Goal: Task Accomplishment & Management: Use online tool/utility

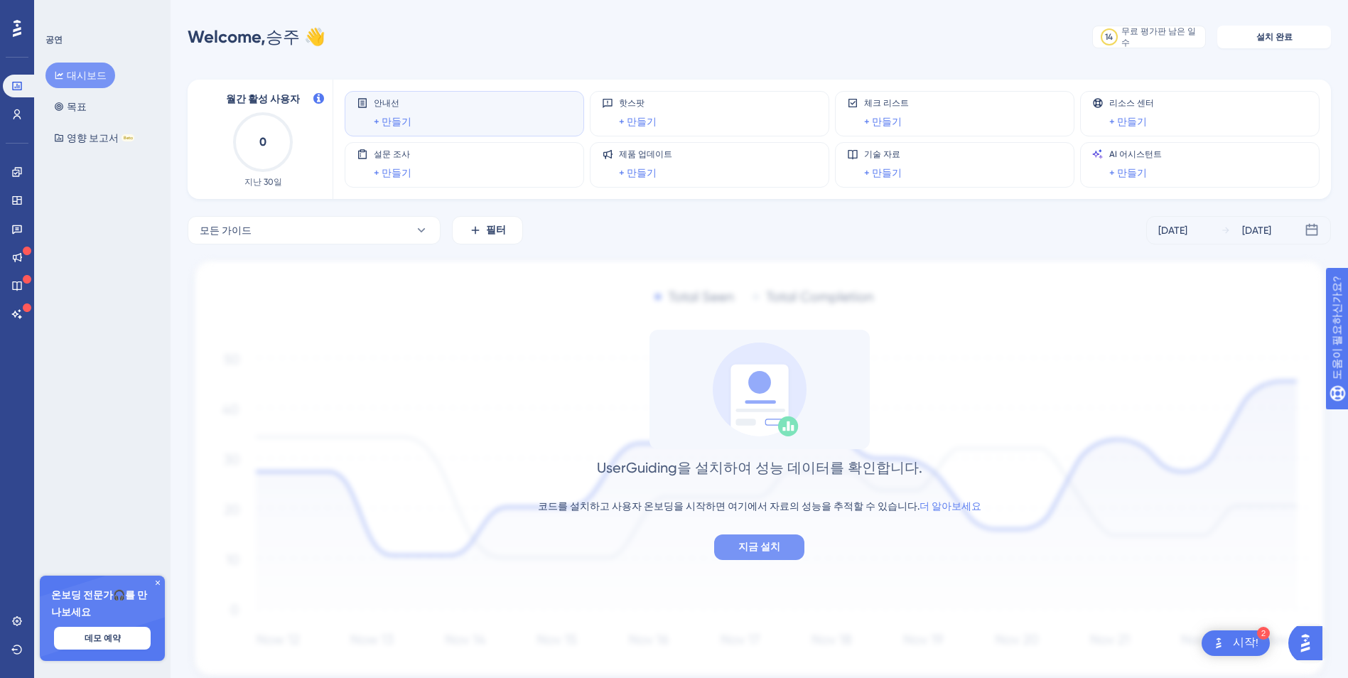
click at [756, 552] on span "지금 설치" at bounding box center [759, 547] width 42 height 17
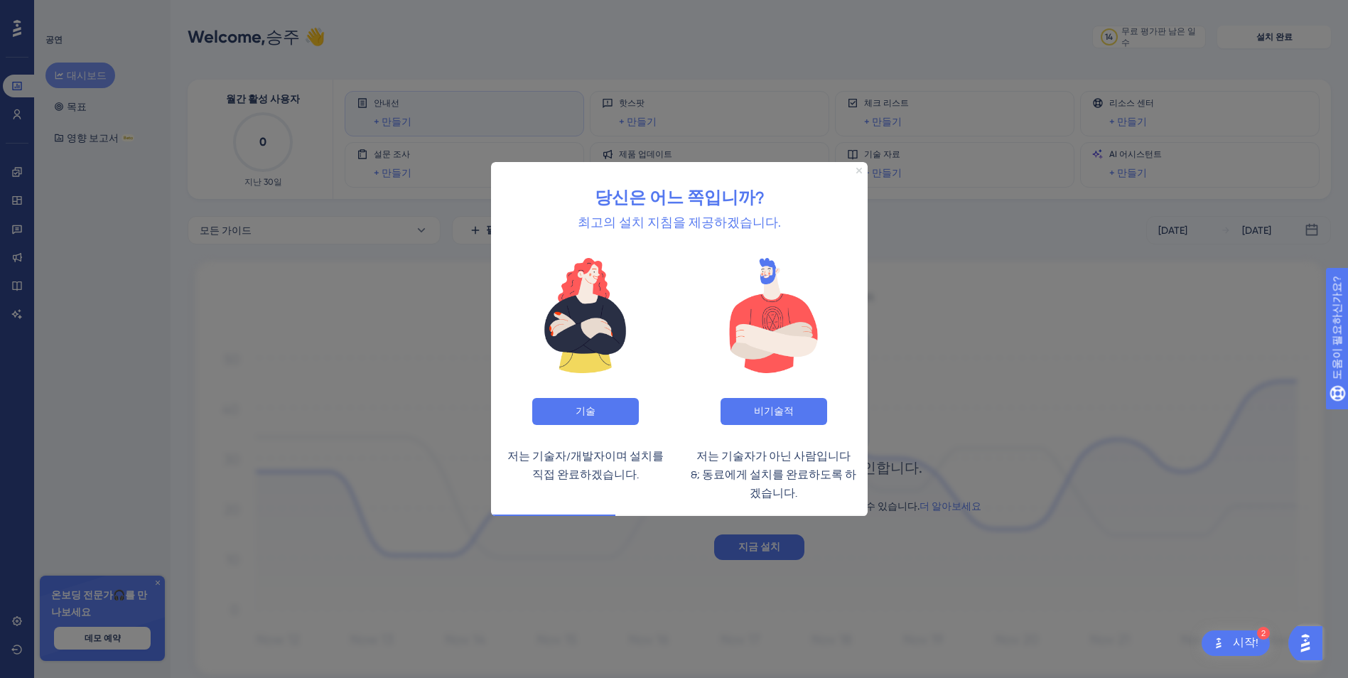
click at [859, 168] on icon "미리보기 닫기" at bounding box center [859, 170] width 6 height 6
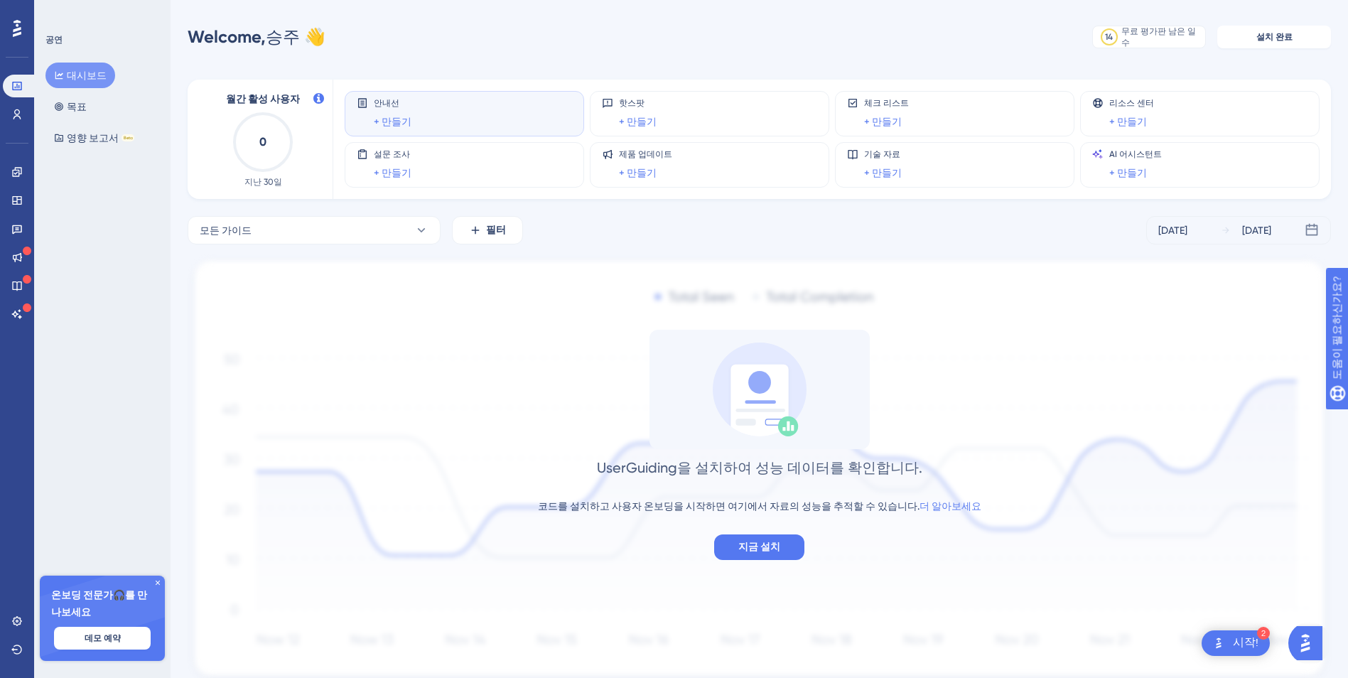
click at [1225, 644] on img "시작 시작! 체크리스트, 나머지 모듈: 2" at bounding box center [1218, 643] width 17 height 17
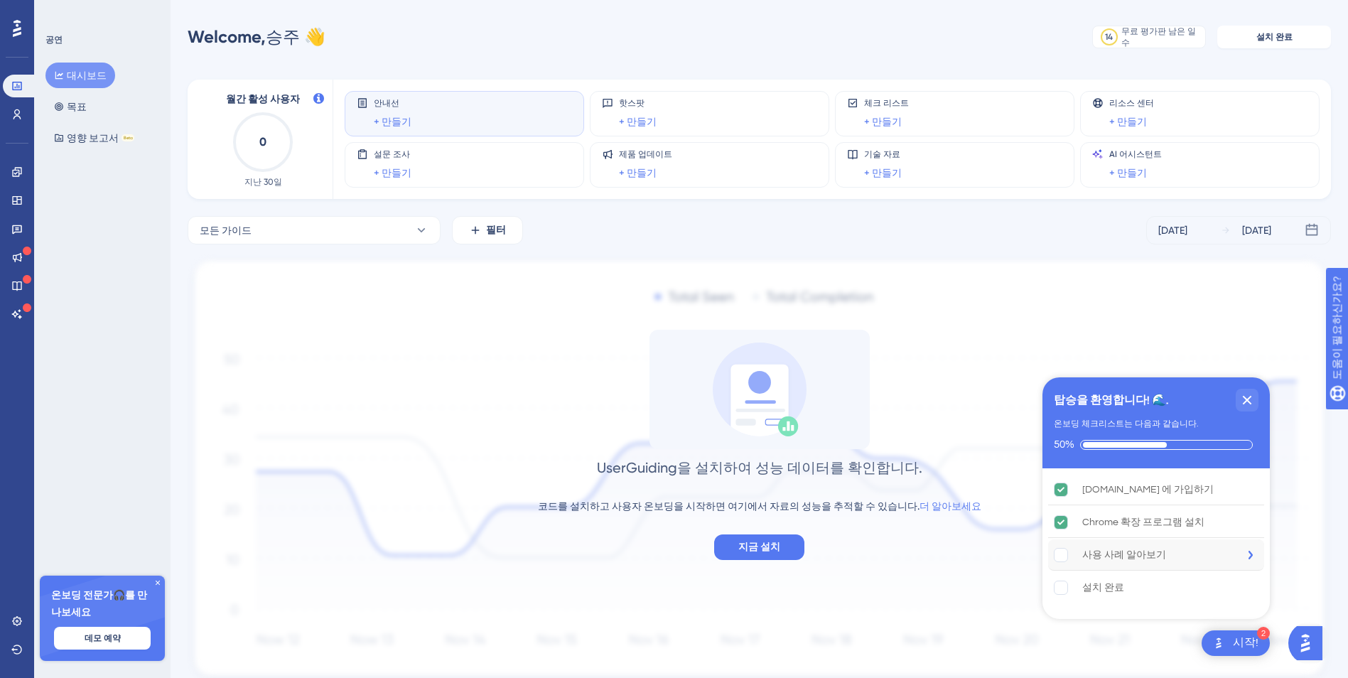
click at [1068, 553] on div "사용 사례 검색이 완료되지 않았습니다." at bounding box center [1068, 555] width 28 height 14
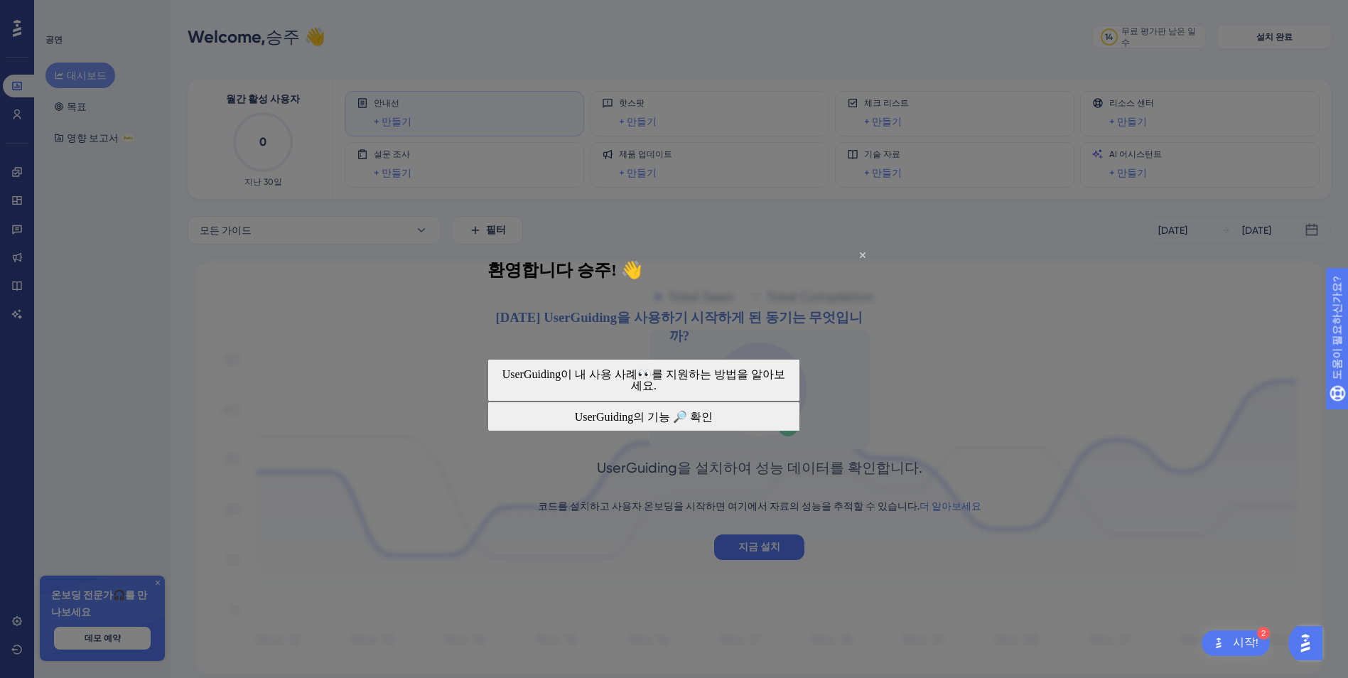
click at [784, 360] on button "UserGuiding이 내 사용 사례👀를 지원하는 방법을 알아보세요." at bounding box center [643, 380] width 313 height 43
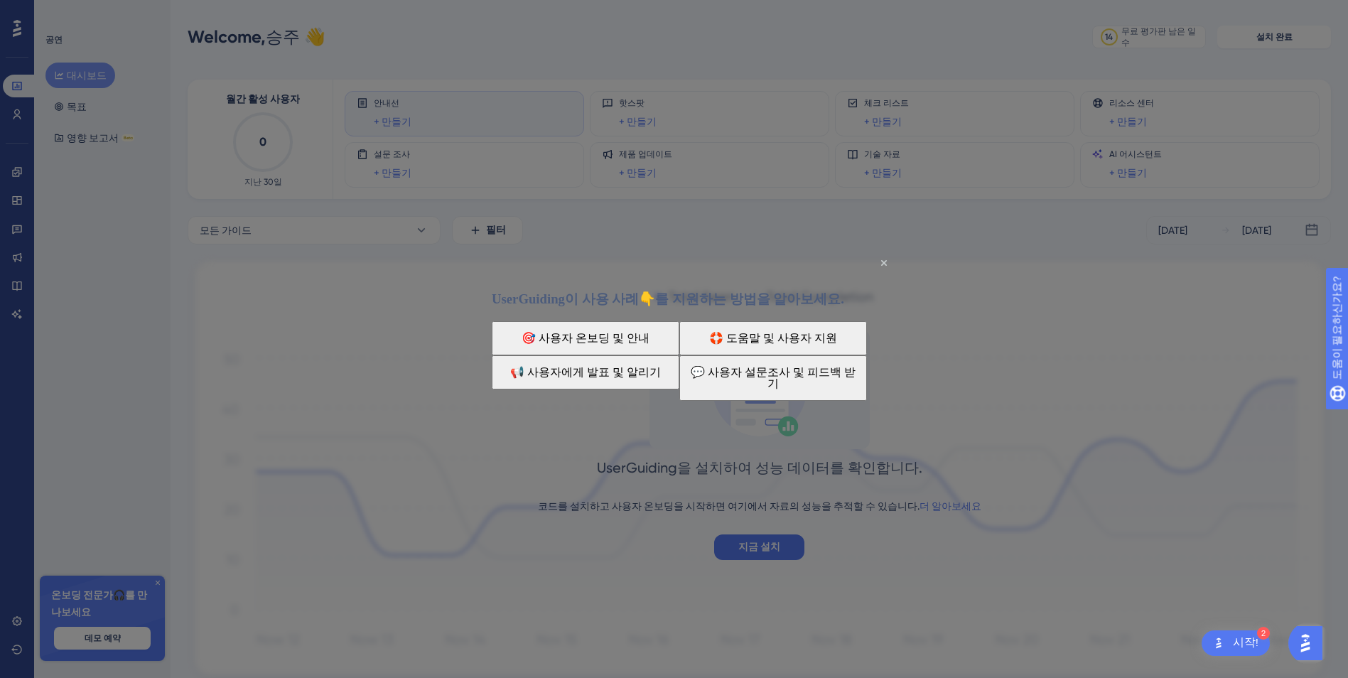
click at [637, 341] on button "🎯 사용자 온보딩 및 안내" at bounding box center [586, 338] width 188 height 34
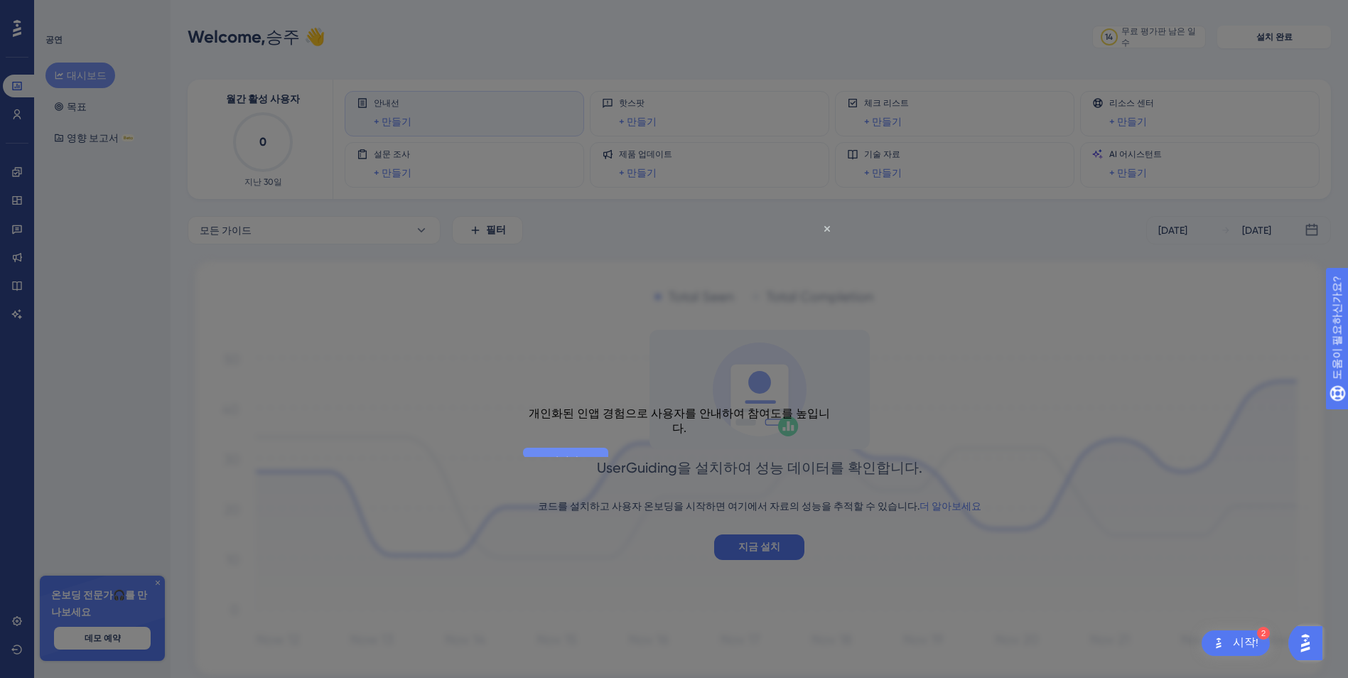
click at [608, 448] on button "갑시다!" at bounding box center [565, 461] width 85 height 27
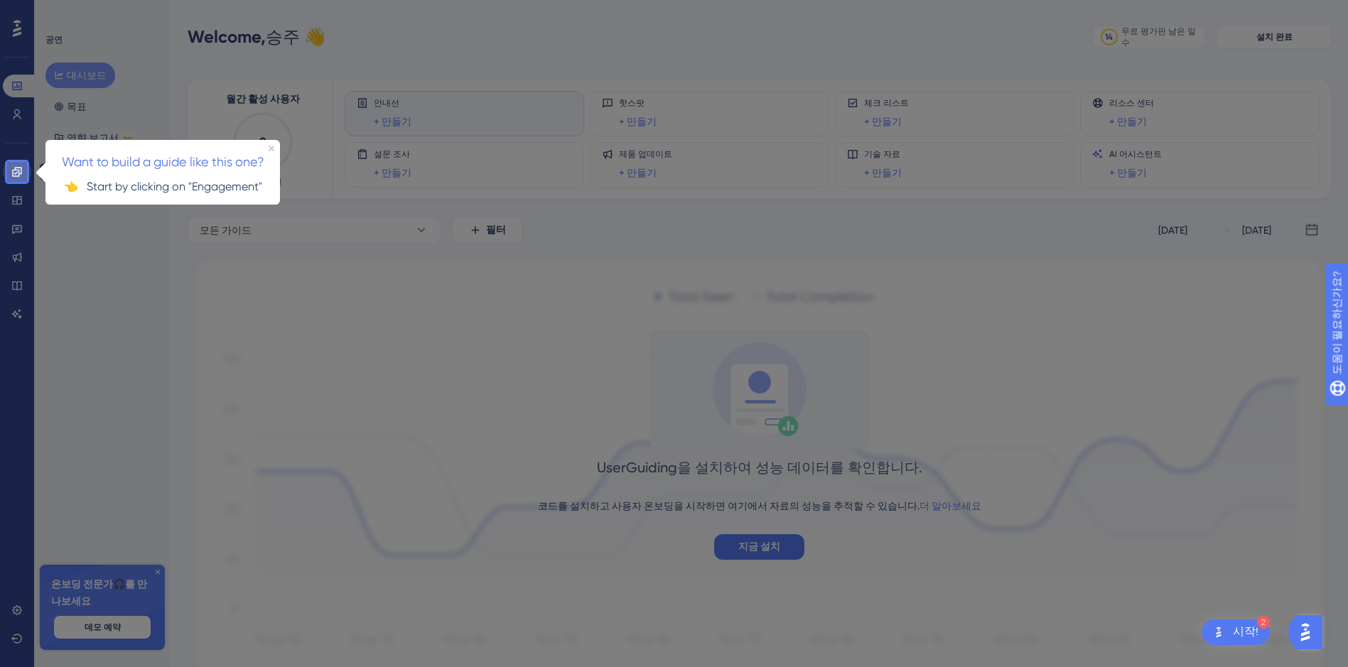
click at [14, 172] on icon at bounding box center [16, 171] width 11 height 11
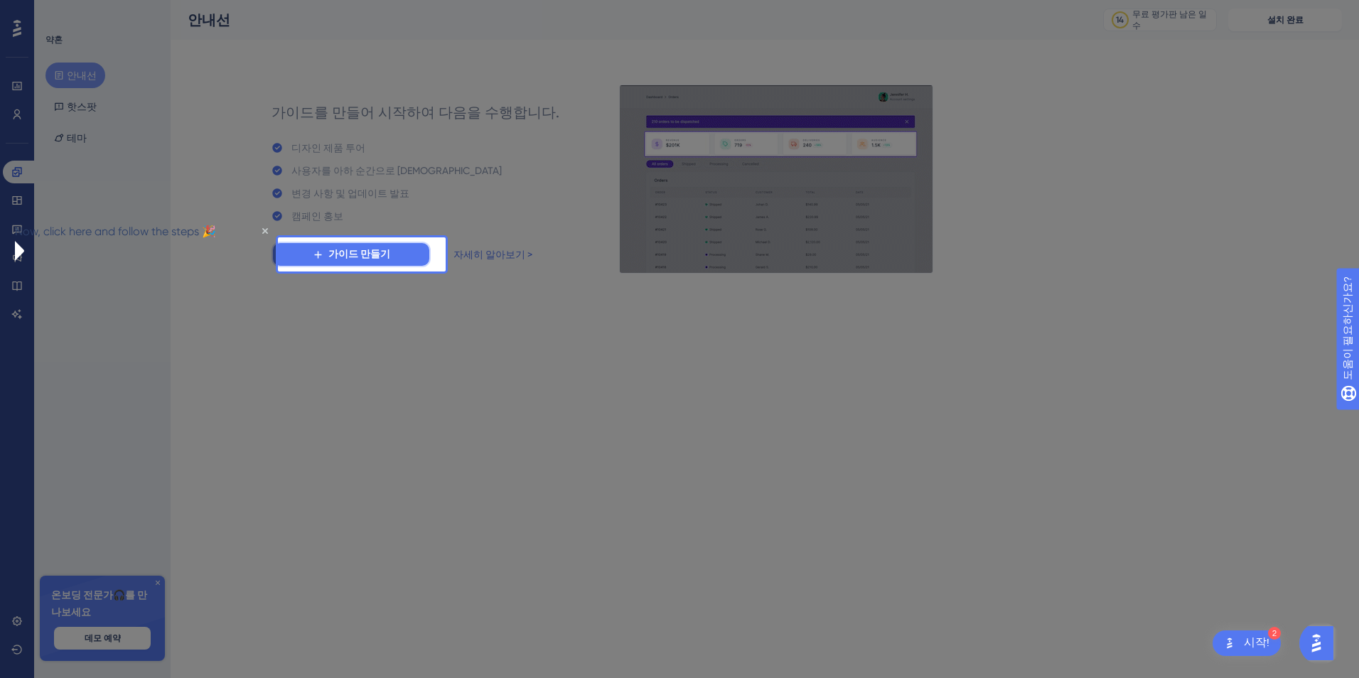
click at [357, 254] on span "가이드 만들기" at bounding box center [359, 254] width 62 height 17
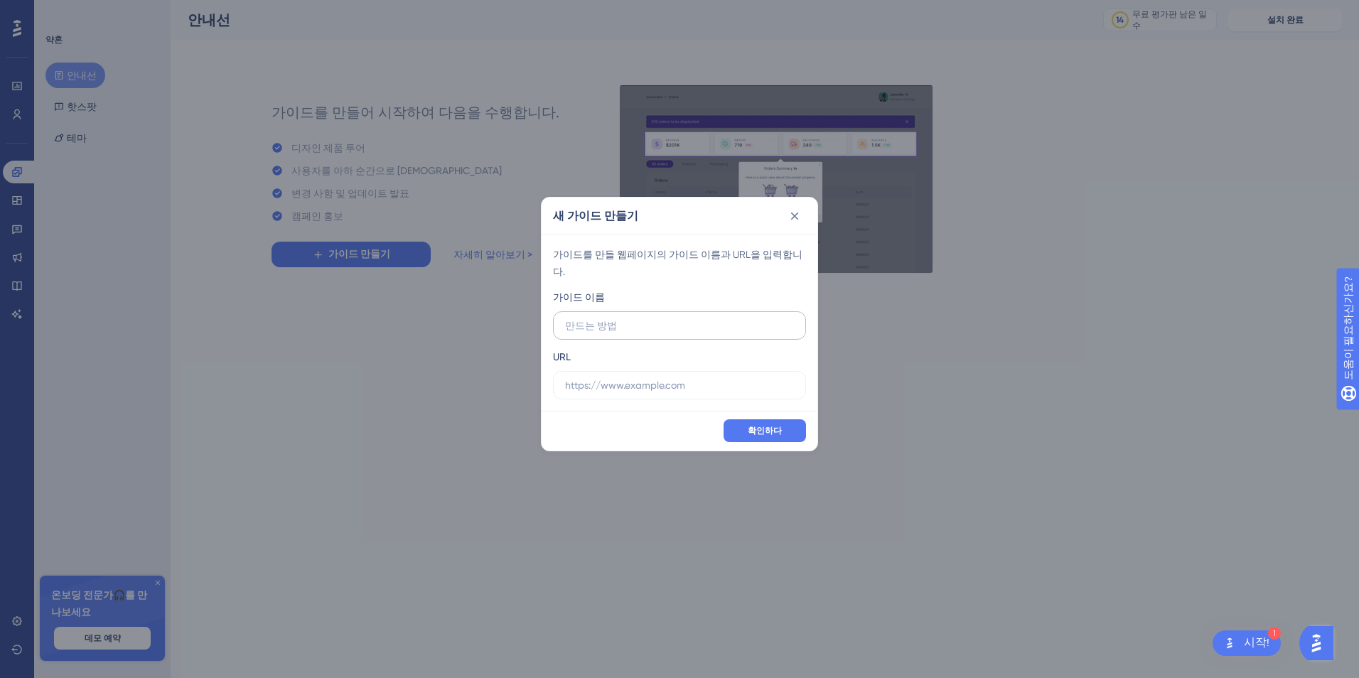
click at [677, 319] on label at bounding box center [679, 325] width 253 height 28
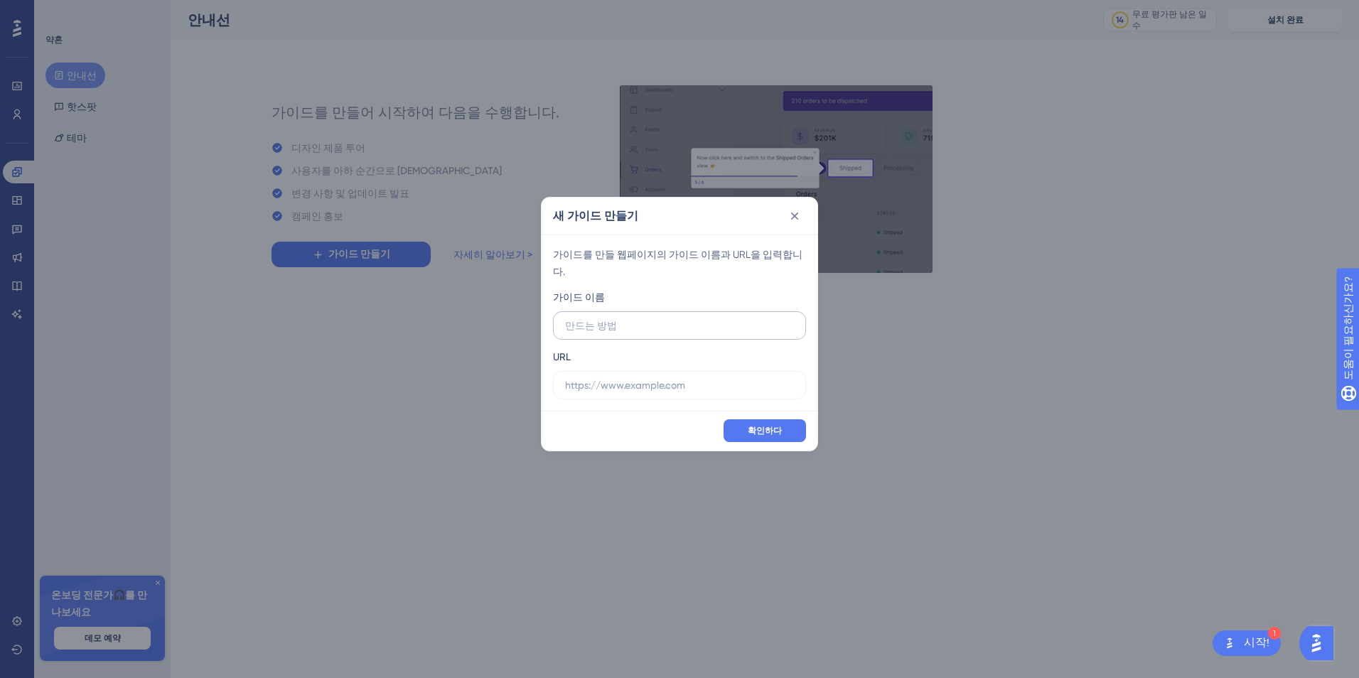
click at [677, 319] on input "text" at bounding box center [679, 326] width 229 height 16
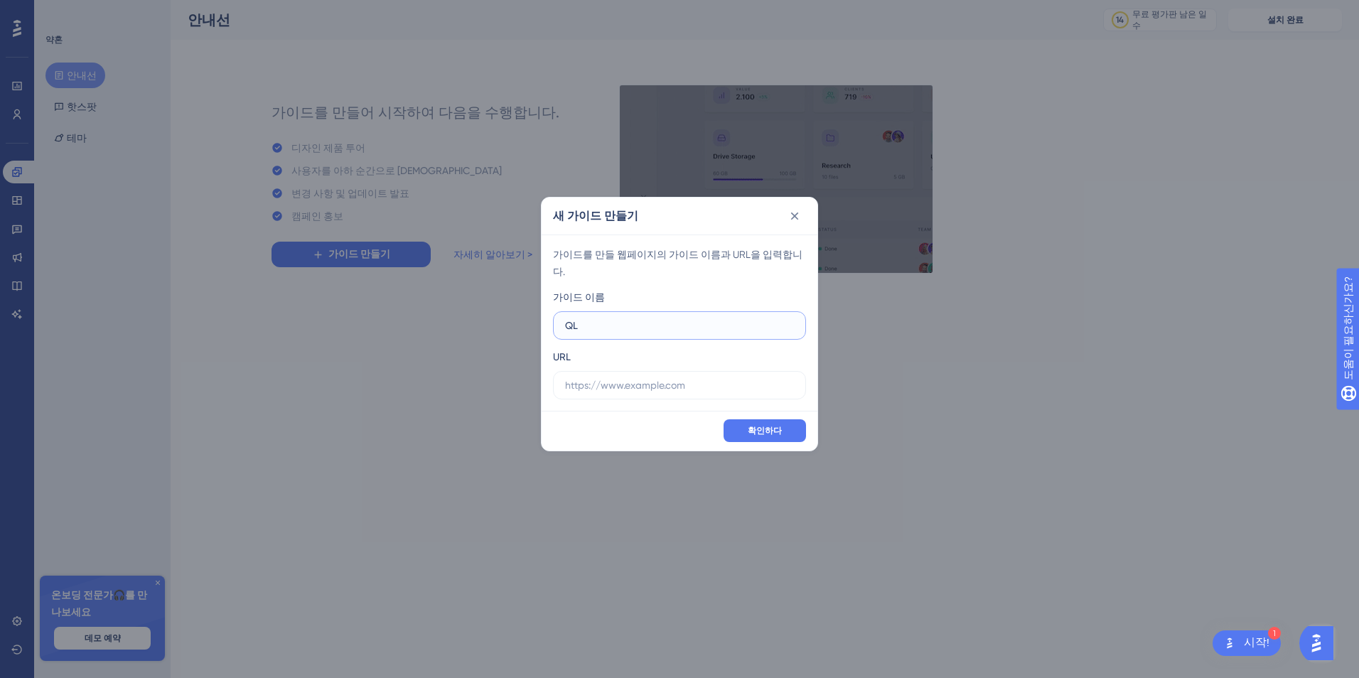
type input "Q"
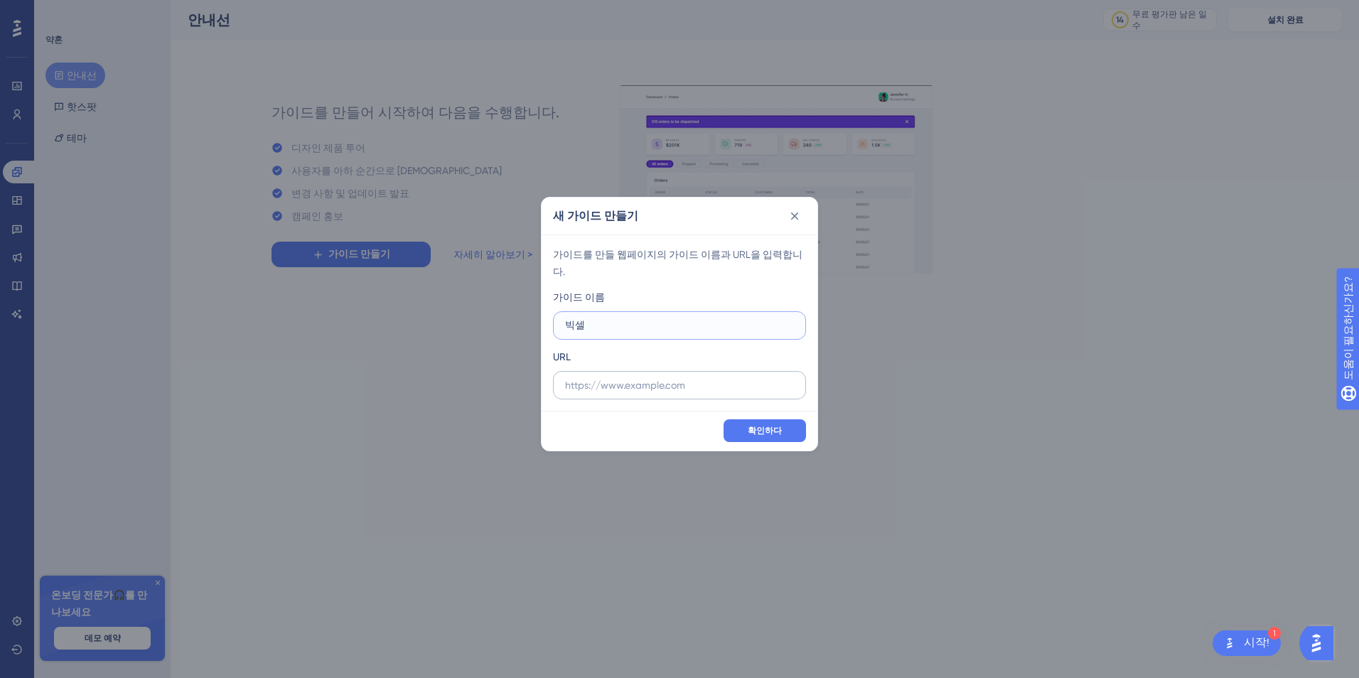
type input "빅셀"
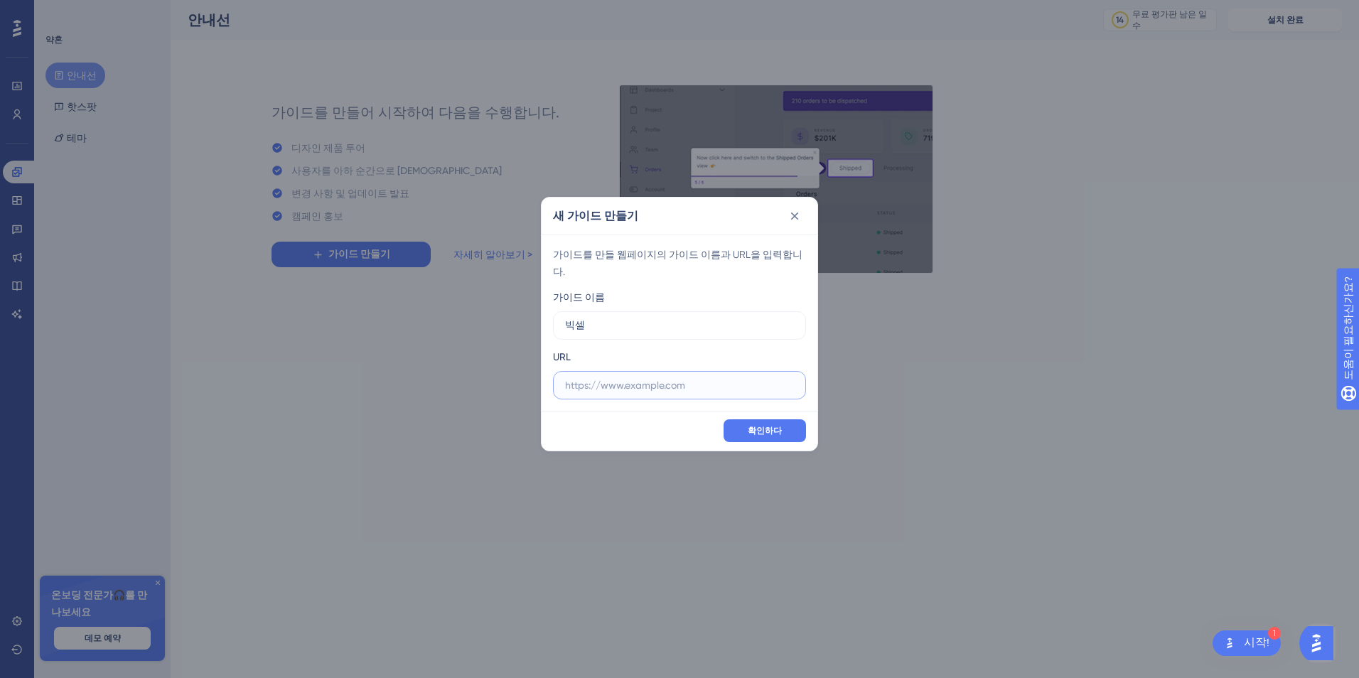
click at [652, 377] on input "text" at bounding box center [679, 385] width 229 height 16
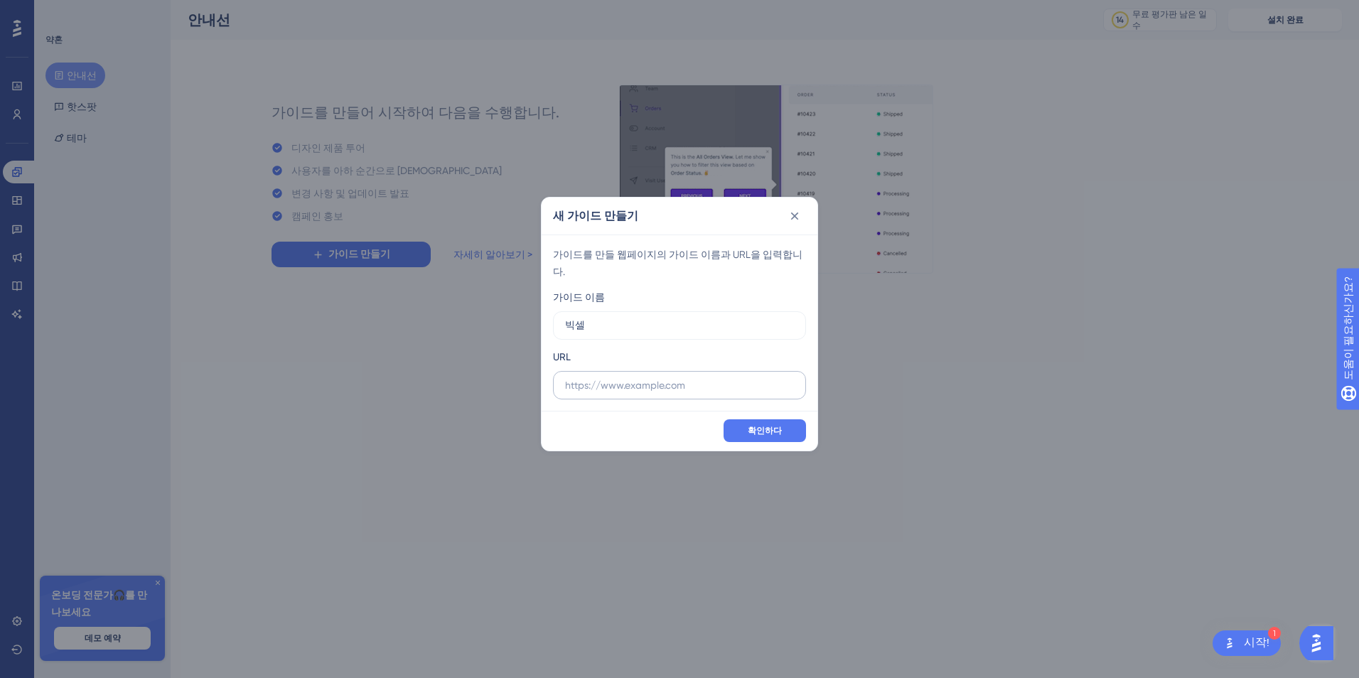
click at [657, 371] on label at bounding box center [679, 385] width 253 height 28
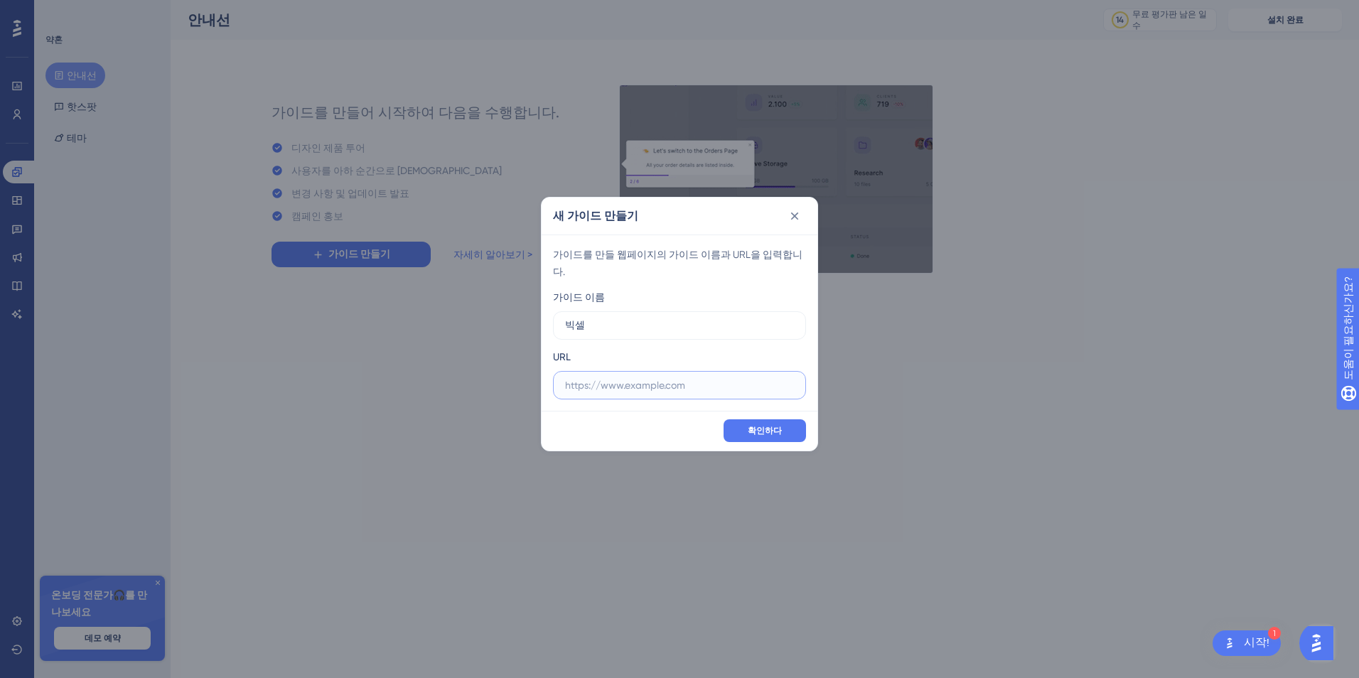
click at [657, 377] on input "text" at bounding box center [679, 385] width 229 height 16
paste input "https://app.bigcell.co.kr/dashboard"
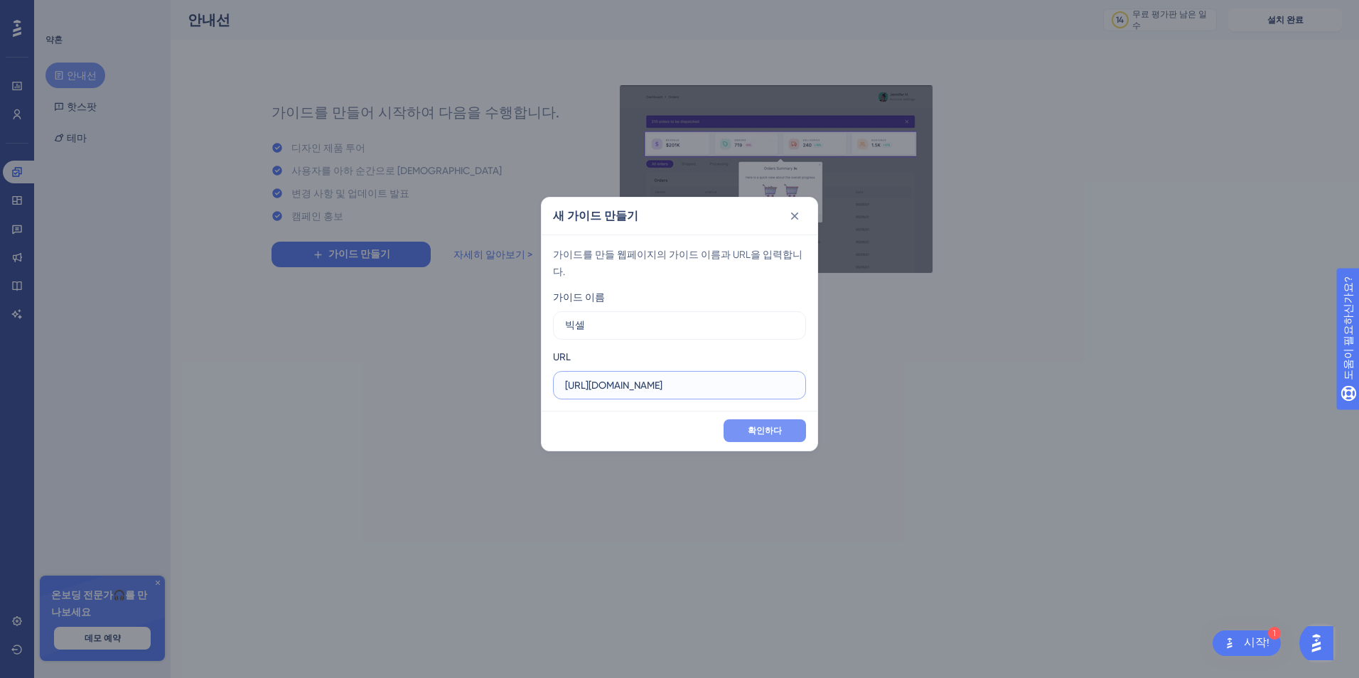
type input "https://app.bigcell.co.kr/dashboard"
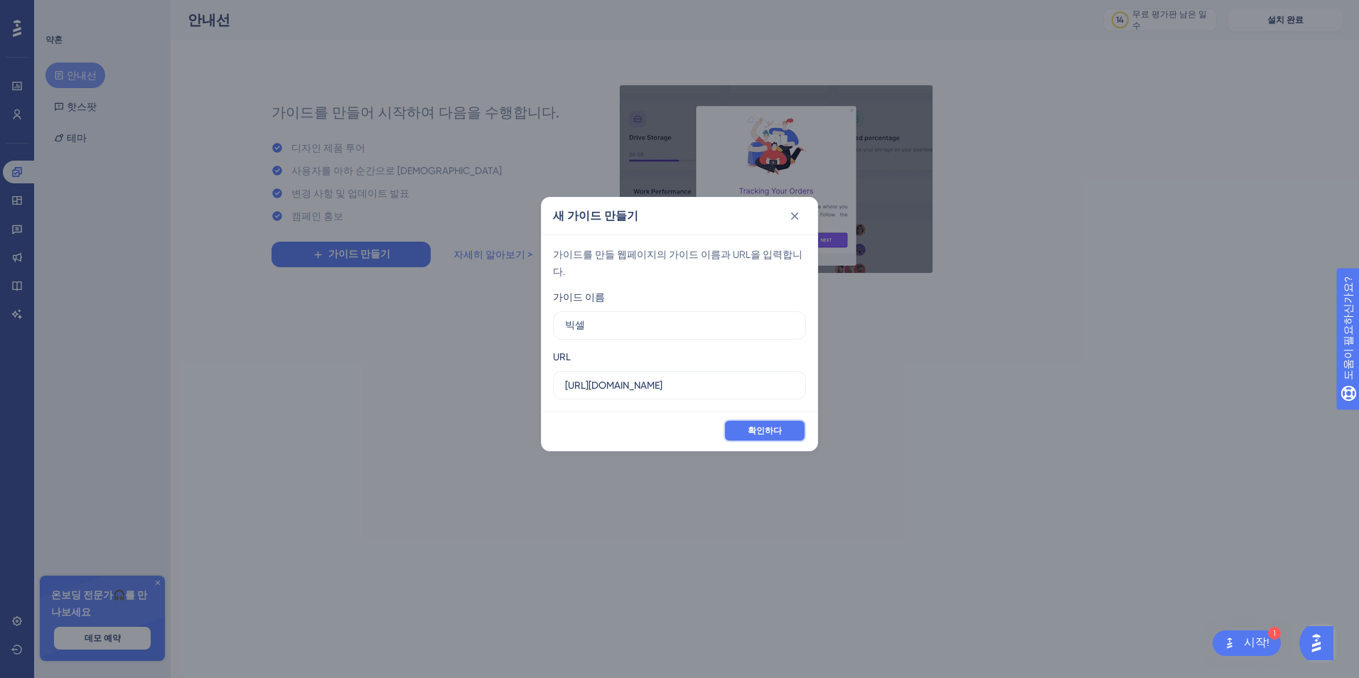
click at [772, 419] on button "확인하다" at bounding box center [764, 430] width 82 height 23
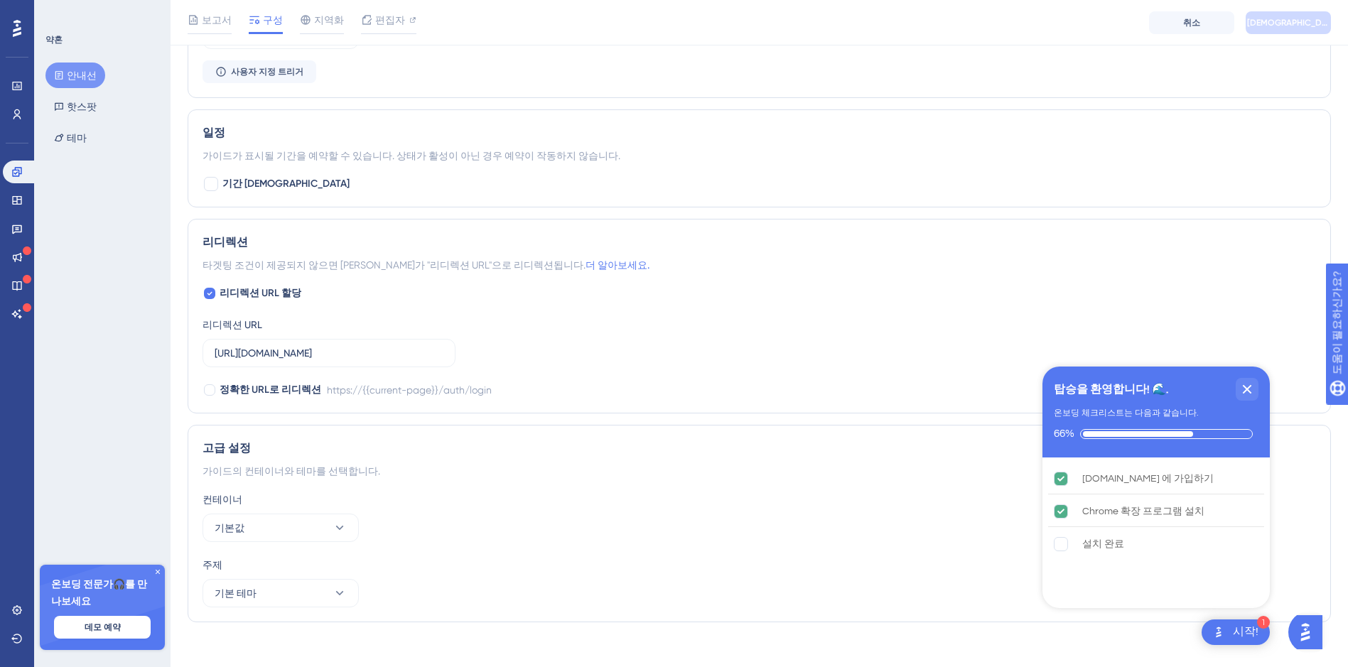
scroll to position [846, 0]
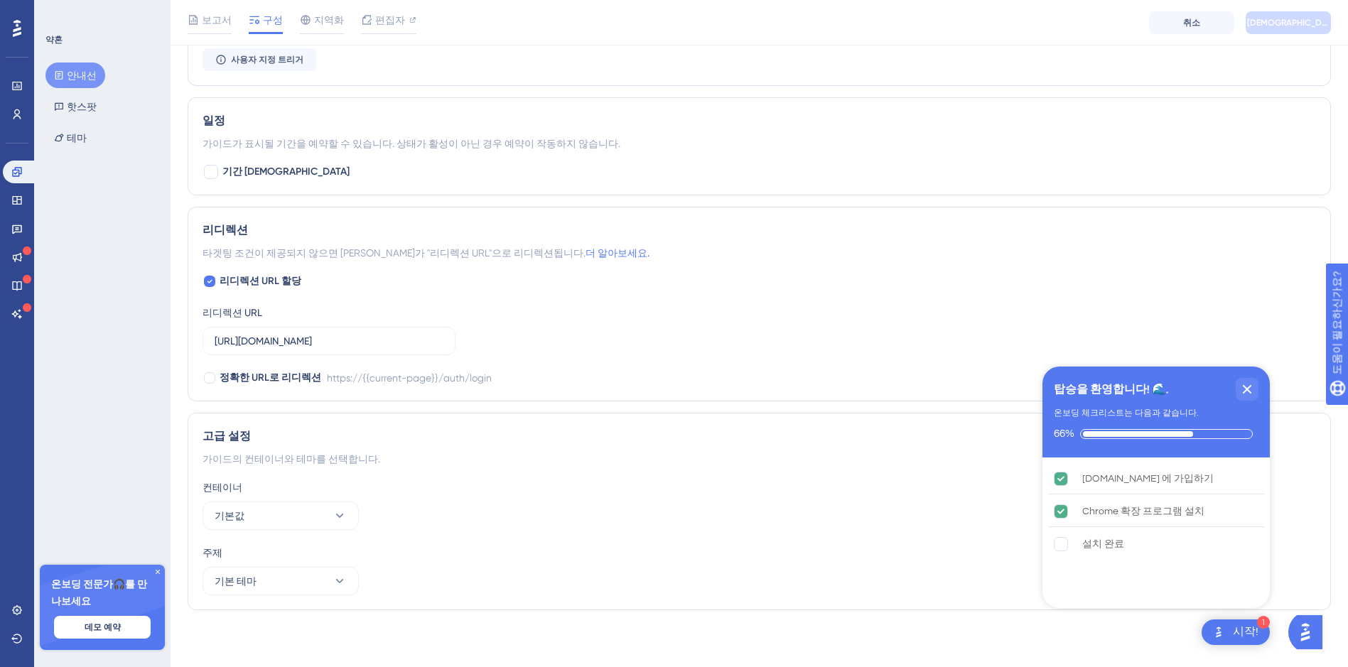
click at [1041, 544] on div "컨테이너 기본값 주제 기본 테마" at bounding box center [759, 537] width 1113 height 117
click at [1054, 546] on rect "전체 설치가 완료되지 않았습니다." at bounding box center [1061, 545] width 14 height 14
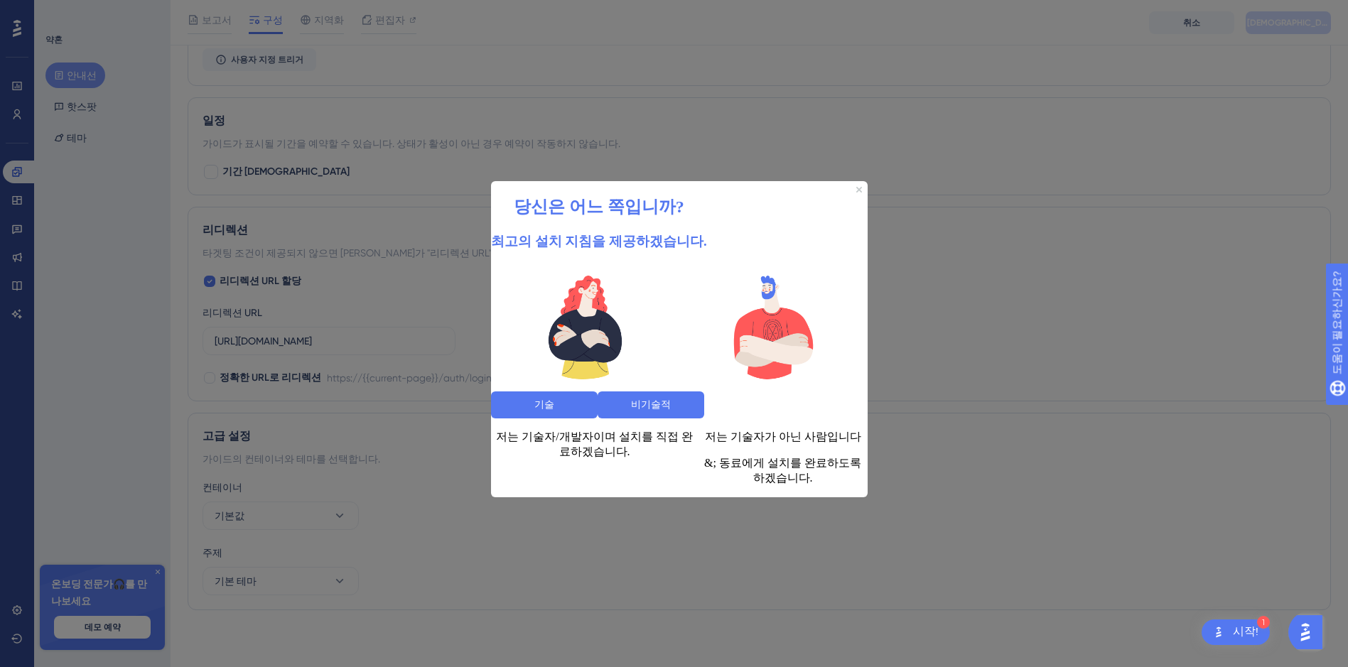
scroll to position [0, 0]
click at [598, 391] on button "기술" at bounding box center [544, 404] width 107 height 27
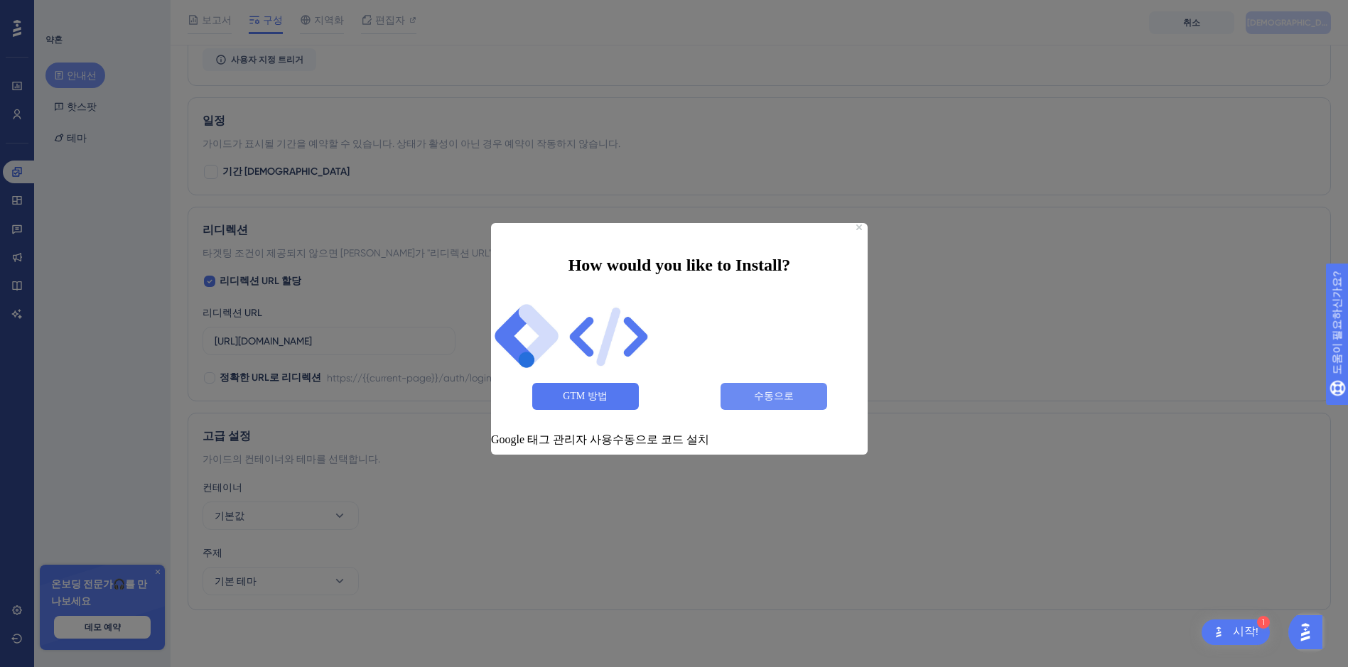
click at [783, 389] on button "수동으로" at bounding box center [774, 396] width 107 height 27
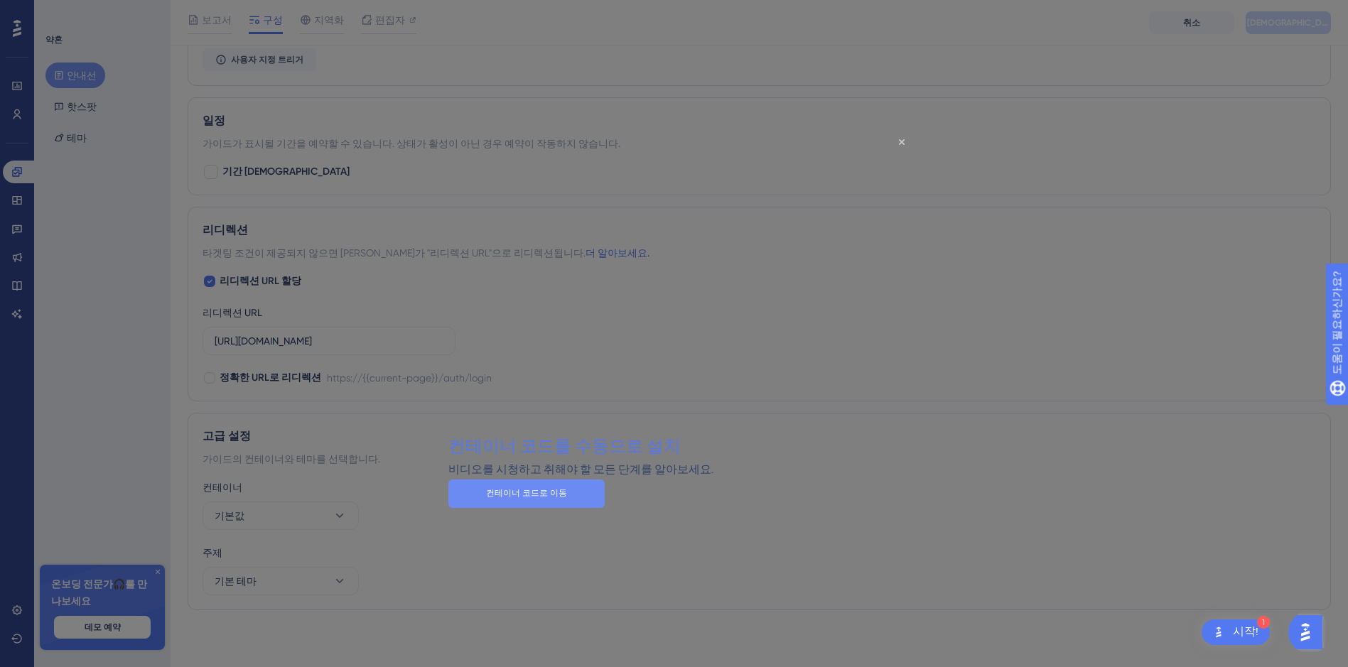
click at [605, 507] on button "컨테이너 코드로 이동" at bounding box center [526, 493] width 156 height 28
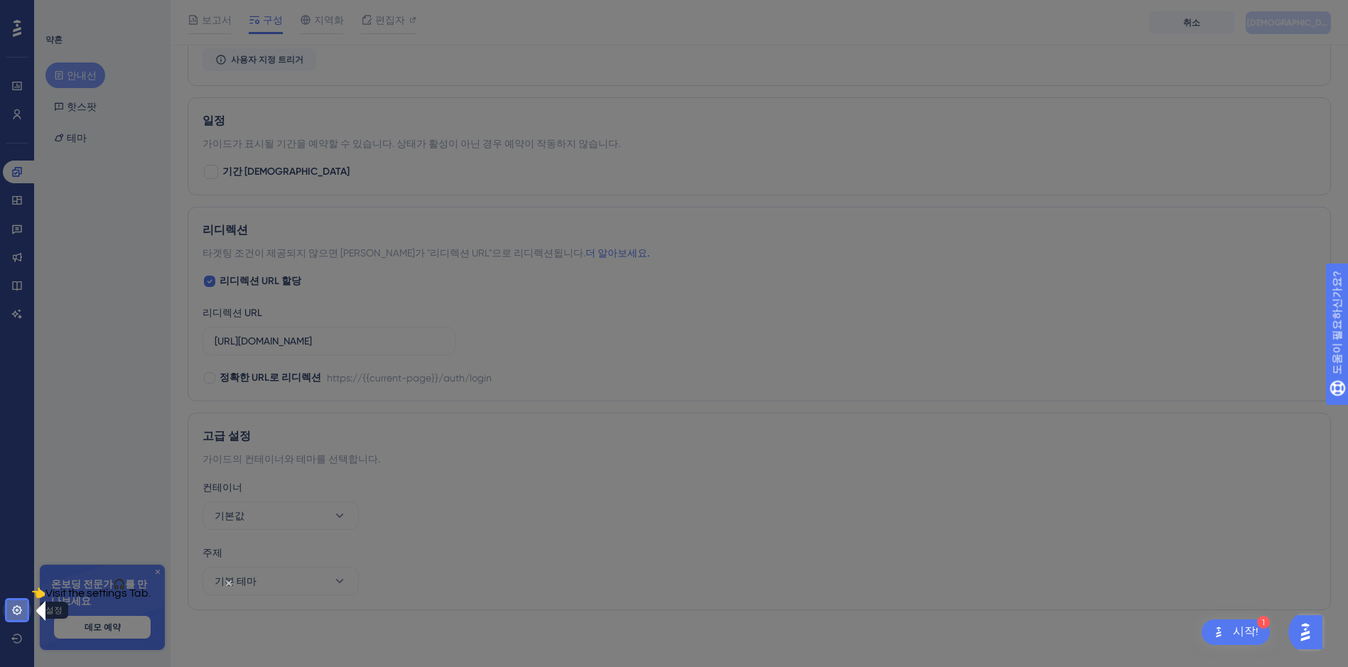
click at [21, 609] on icon at bounding box center [16, 610] width 11 height 11
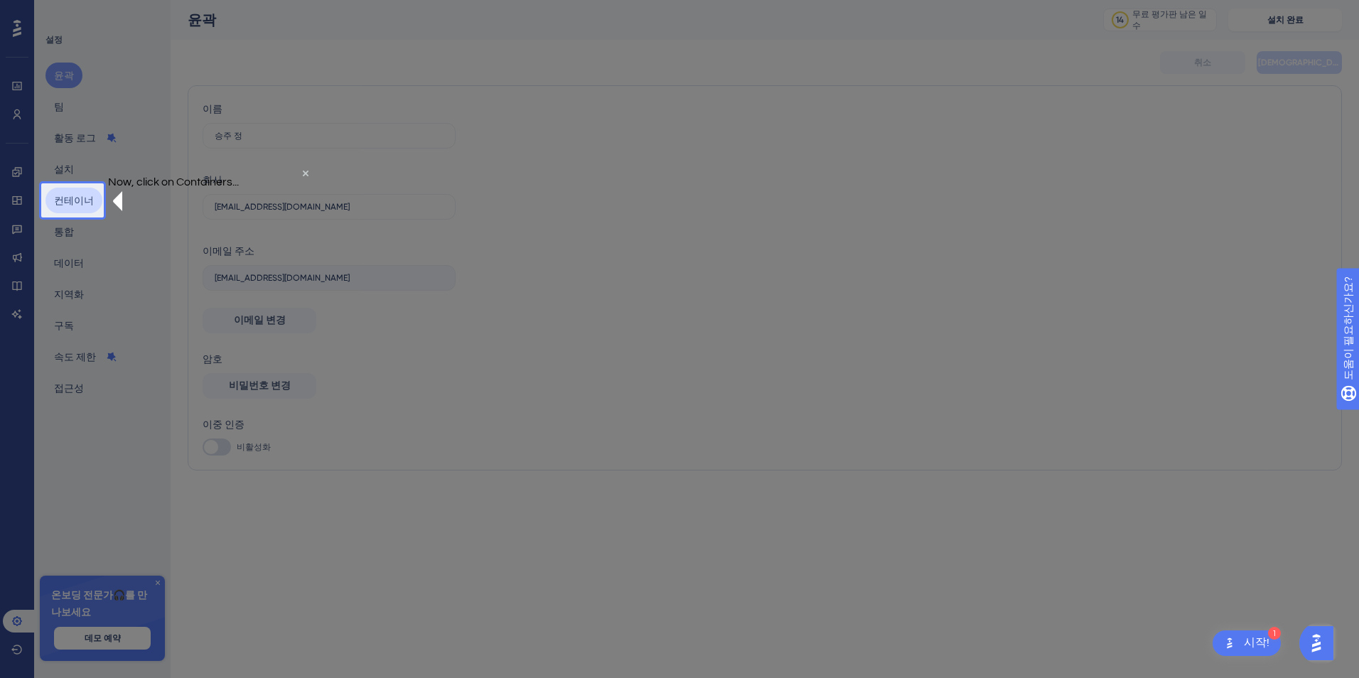
drag, startPoint x: 48, startPoint y: 202, endPoint x: 50, endPoint y: 190, distance: 11.7
click at [48, 201] on button "컨테이너" at bounding box center [73, 201] width 57 height 26
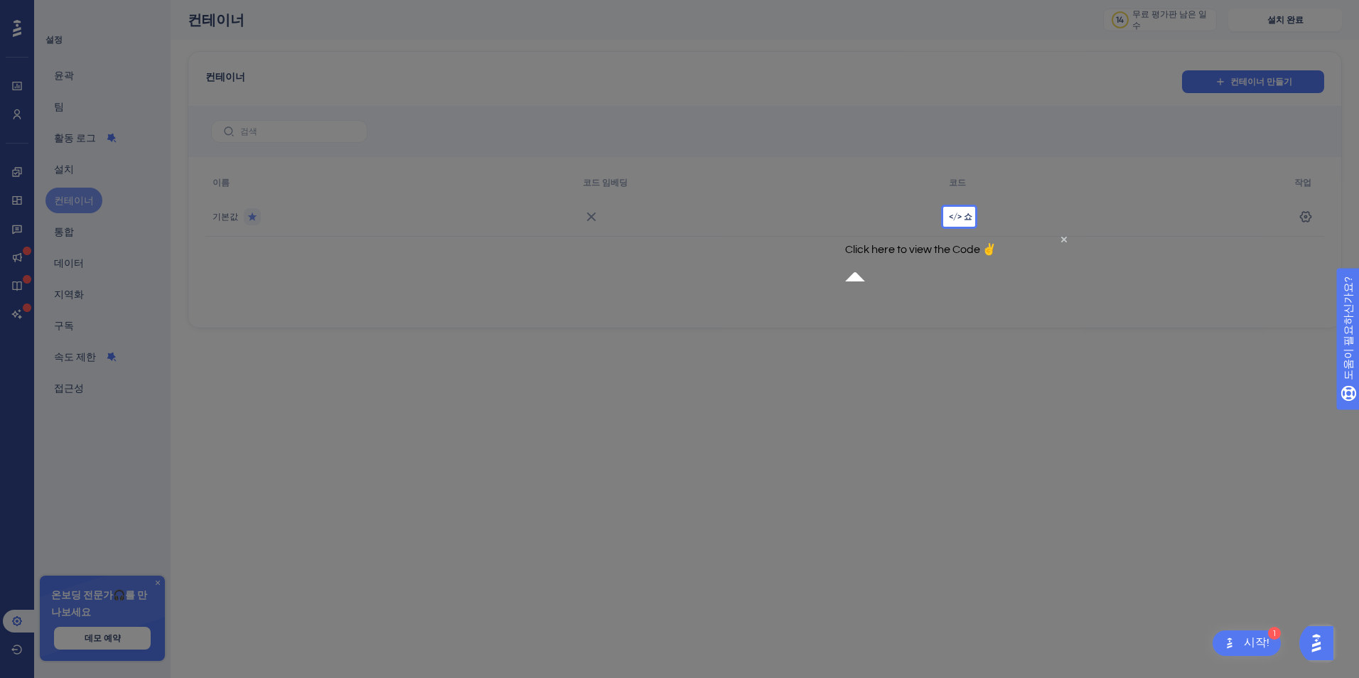
click at [950, 255] on p "Click here to view the Code ✌" at bounding box center [920, 249] width 151 height 14
click at [951, 204] on div "</> 쇼" at bounding box center [1113, 217] width 345 height 40
drag, startPoint x: 954, startPoint y: 208, endPoint x: 954, endPoint y: 221, distance: 12.8
click at [954, 210] on div "</> 쇼" at bounding box center [1113, 217] width 345 height 40
click at [954, 221] on span "</> 쇼" at bounding box center [960, 216] width 23 height 11
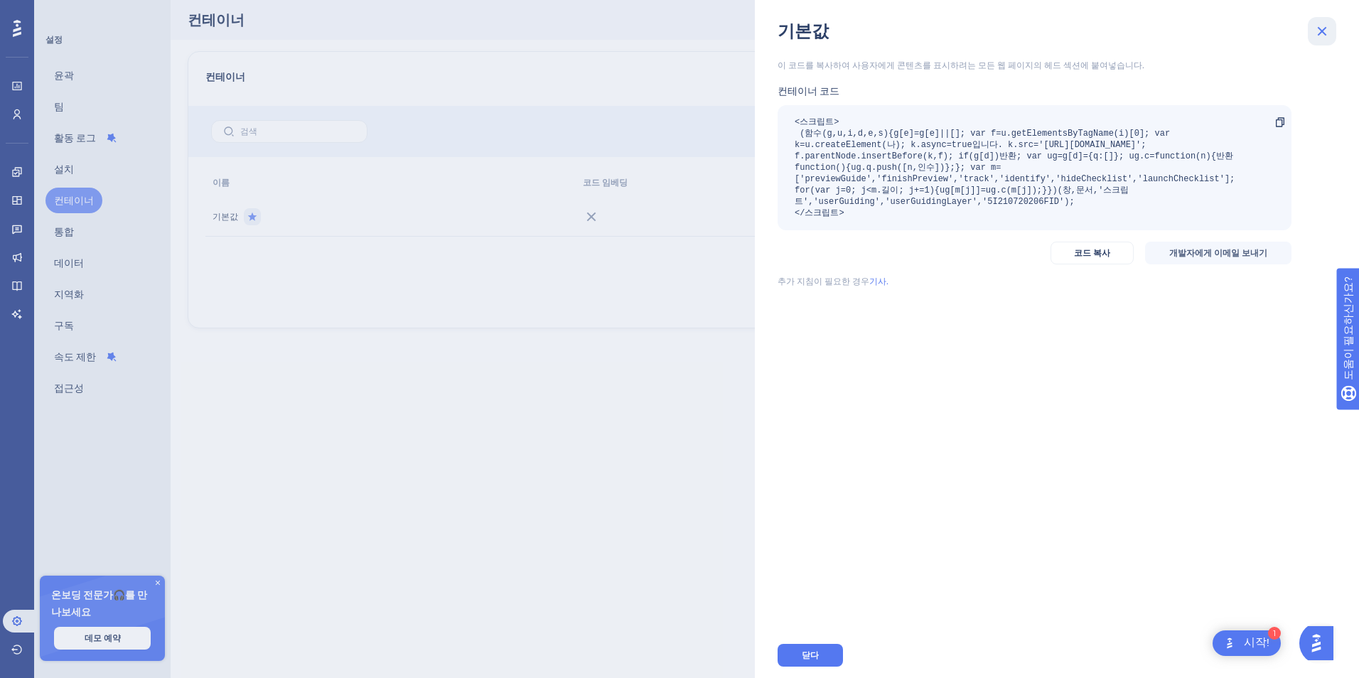
click at [1328, 24] on icon at bounding box center [1321, 31] width 17 height 17
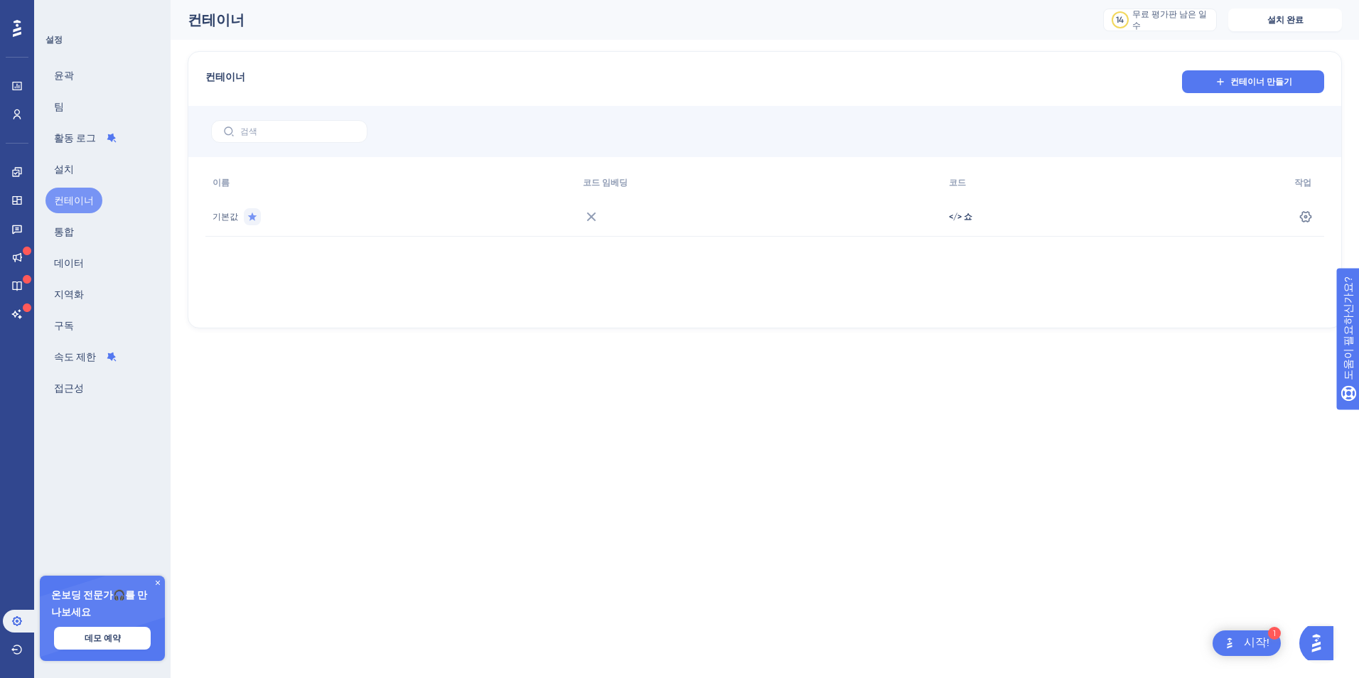
click at [45, 65] on div "윤곽 팀 활동 로그 설치 컨테이너 통합 데이터 지역화 구독 속도 제한 접근성" at bounding box center [102, 232] width 115 height 338
click at [58, 71] on button "윤곽" at bounding box center [63, 76] width 37 height 26
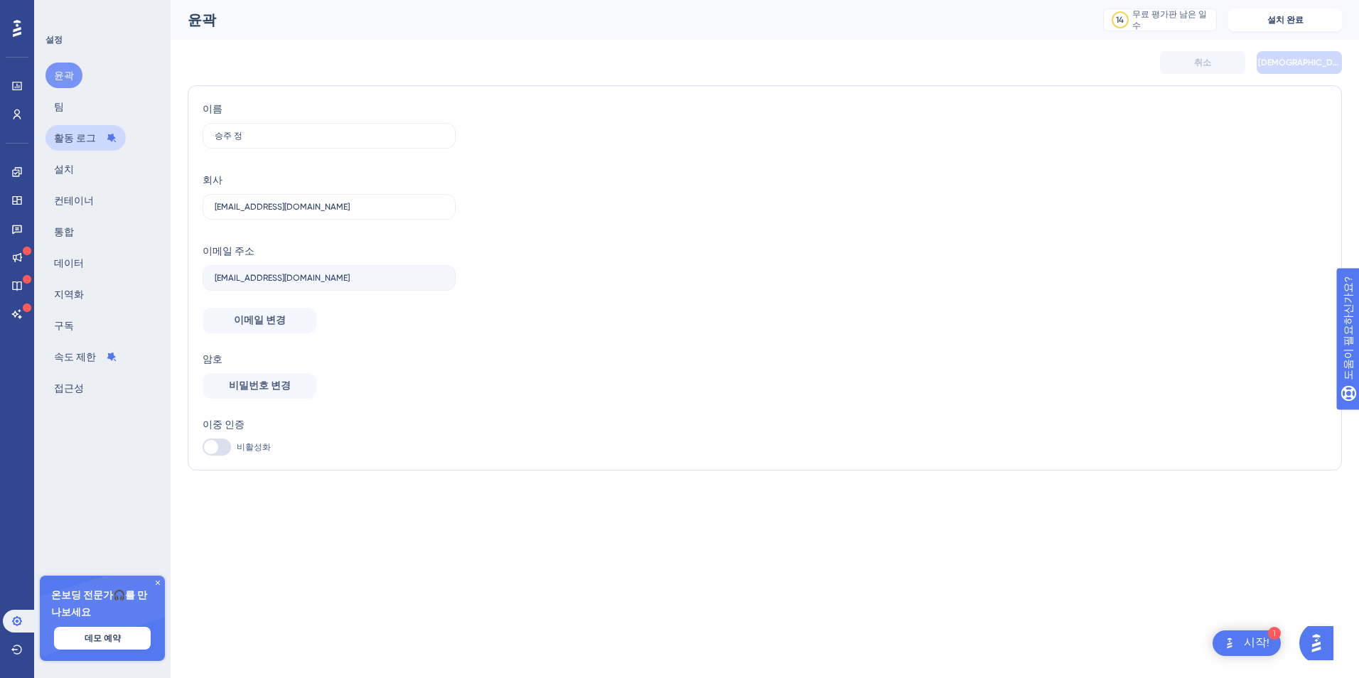
click at [74, 132] on font "활동 로그" at bounding box center [75, 137] width 42 height 17
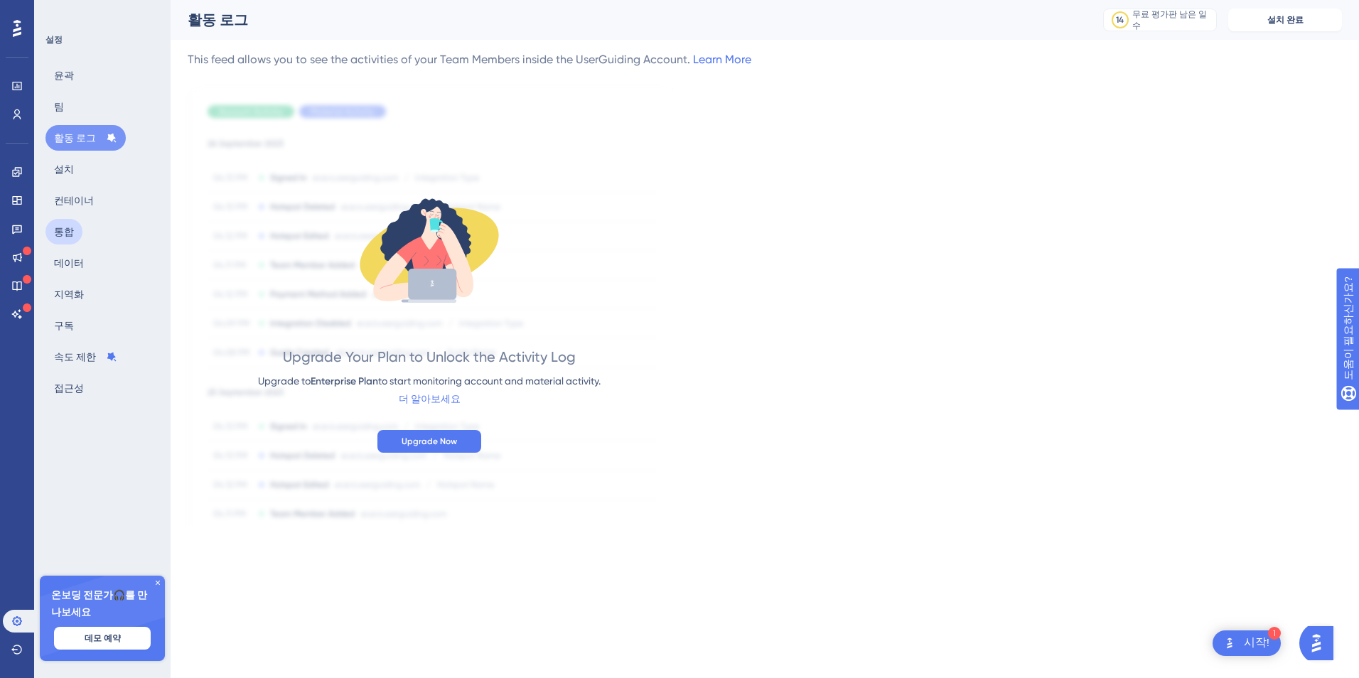
click at [76, 239] on button "통합" at bounding box center [63, 232] width 37 height 26
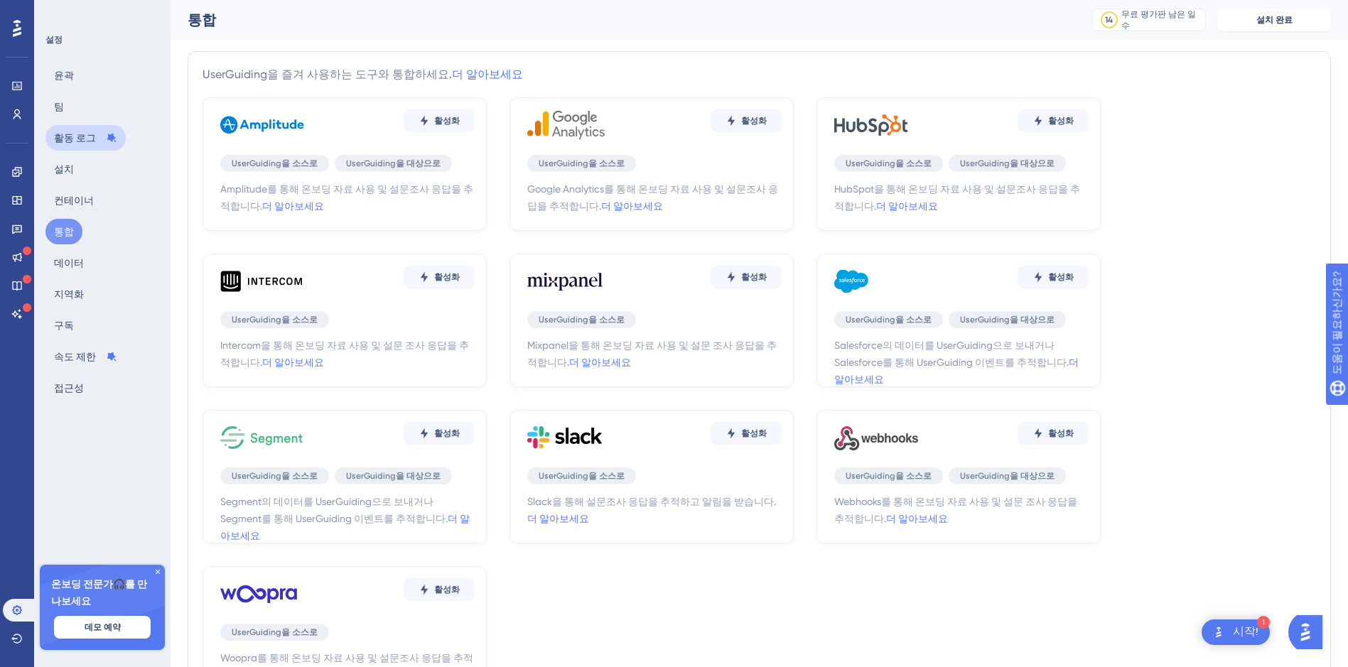
click at [87, 144] on font "활동 로그" at bounding box center [75, 137] width 42 height 17
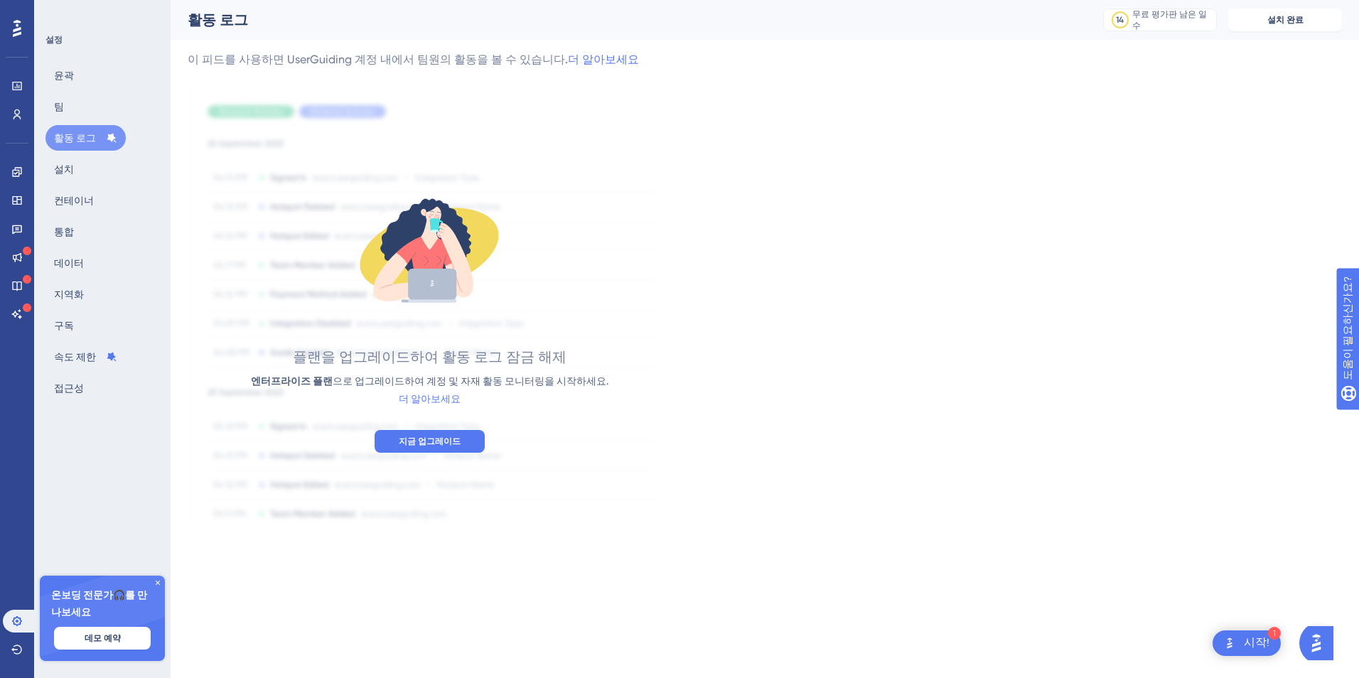
click at [90, 168] on div "윤곽 팀 활동 로그 설치 컨테이너 통합 데이터 지역화 구독 속도 제한 접근성" at bounding box center [102, 232] width 115 height 338
click at [1194, 335] on div "이 피드를 사용하면 UserGuiding 계정 내에서 팀원의 활동을 볼 수 있습니다. 더 알아보세요 플랜을 업그레이드하여 활동 로그 잠금 해제…" at bounding box center [765, 288] width 1154 height 475
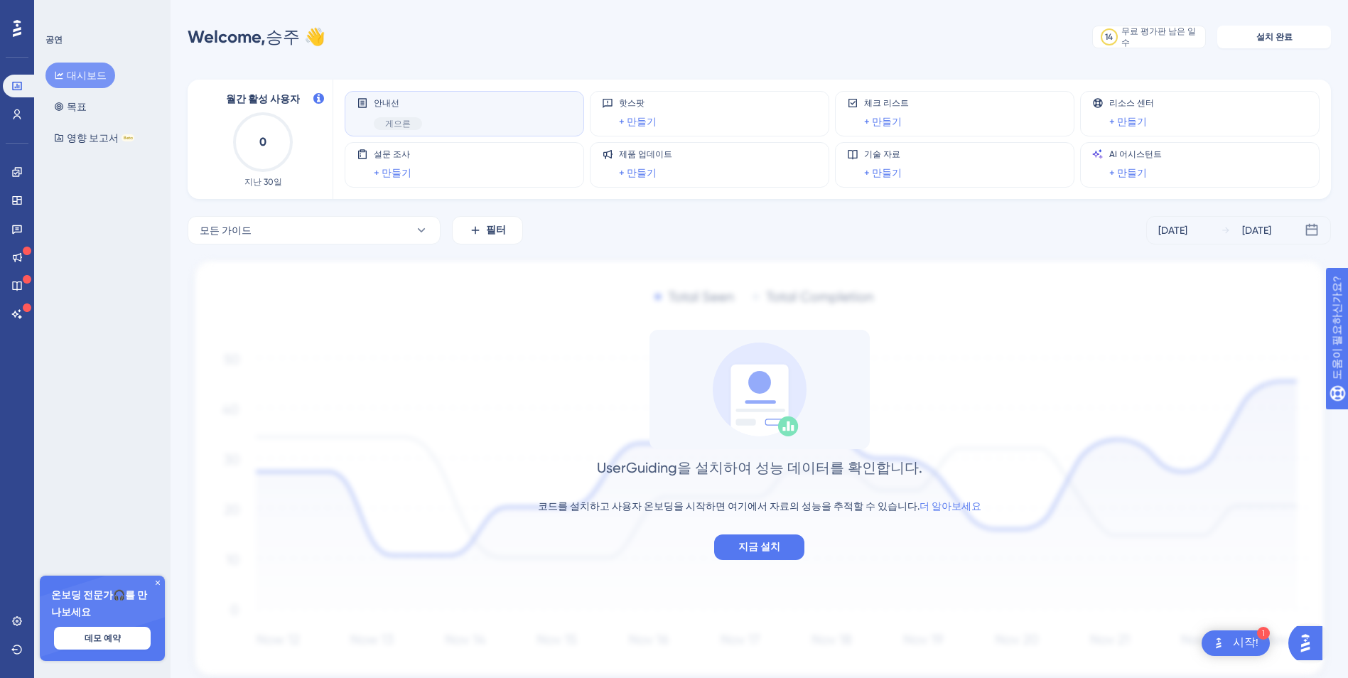
click at [1254, 645] on div "시작!" at bounding box center [1246, 643] width 26 height 16
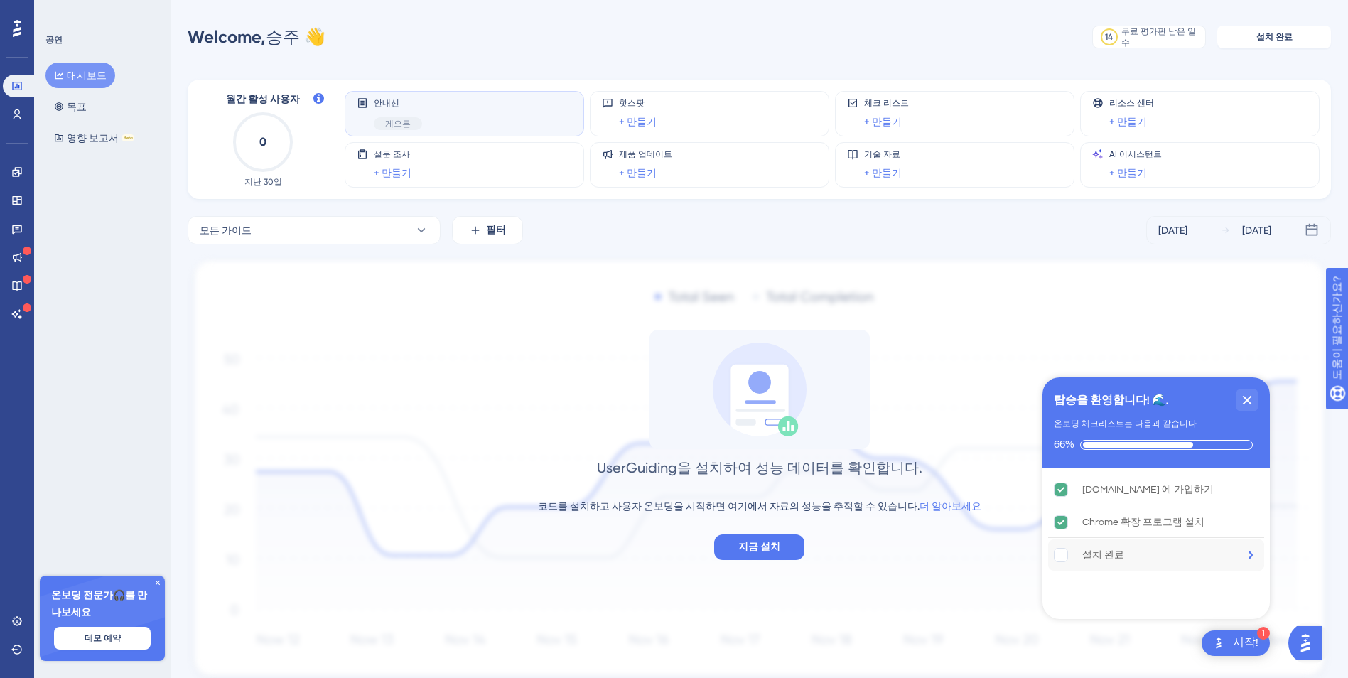
click at [1062, 556] on rect "전체 설치가 완료되지 않았습니다." at bounding box center [1061, 556] width 14 height 14
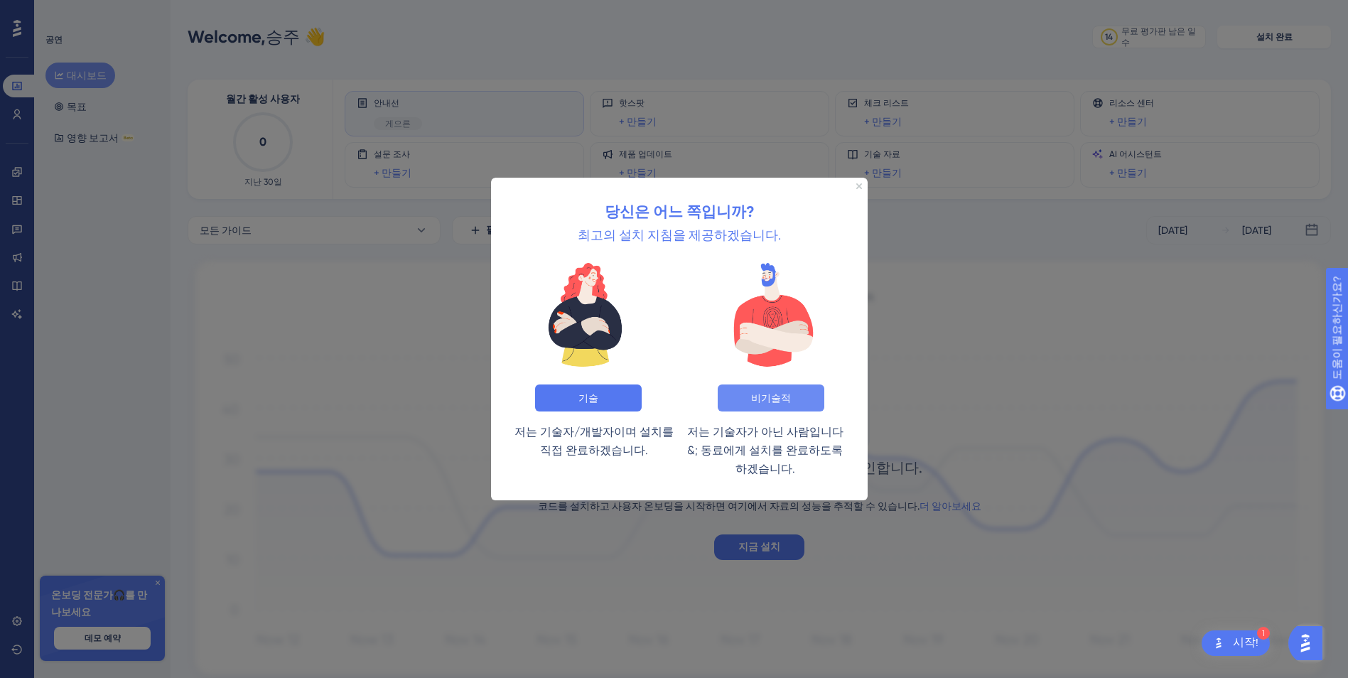
drag, startPoint x: 783, startPoint y: 404, endPoint x: 1273, endPoint y: 581, distance: 521.2
click at [782, 403] on button "비기술적" at bounding box center [771, 397] width 107 height 27
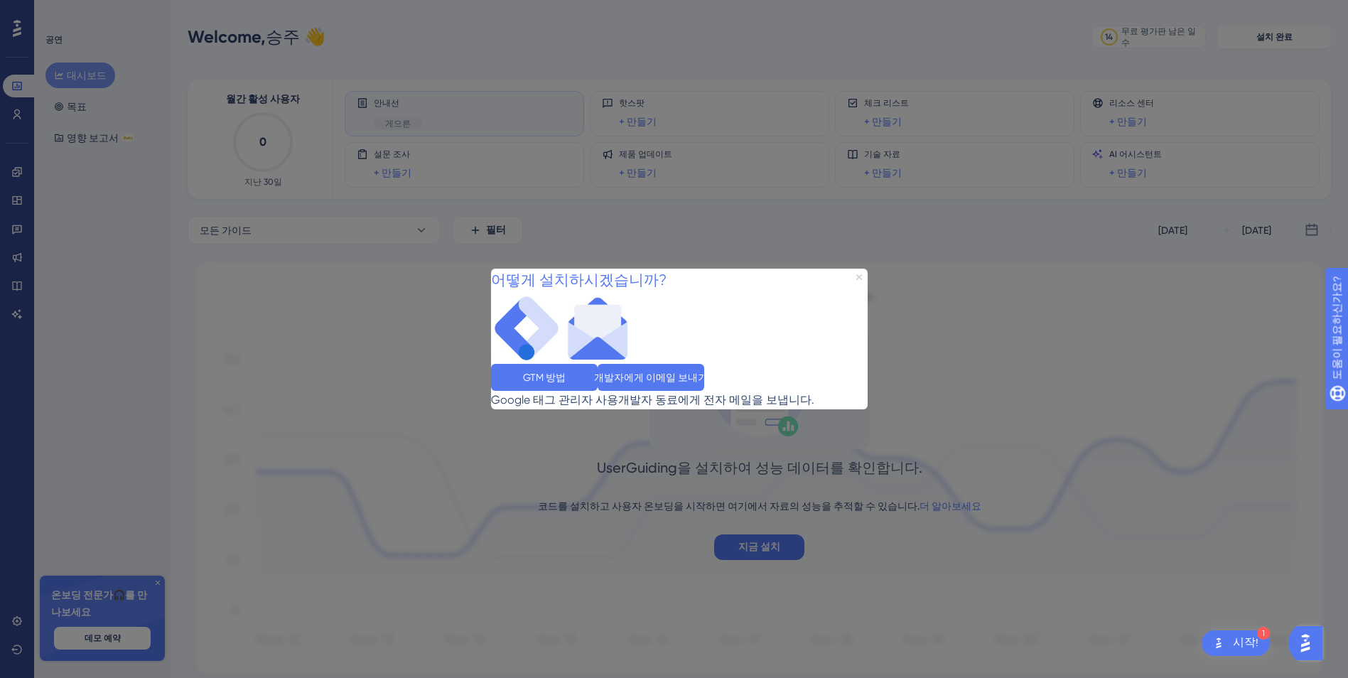
click at [860, 274] on icon "미리보기 닫기" at bounding box center [859, 277] width 6 height 6
